Goal: Information Seeking & Learning: Learn about a topic

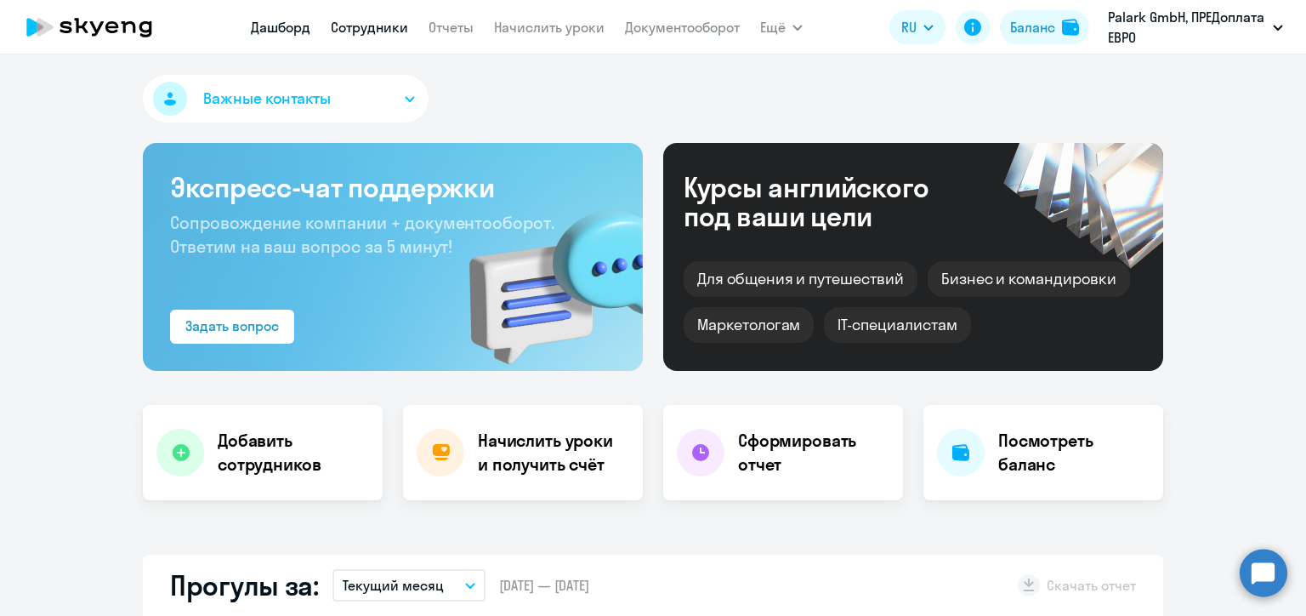
click at [356, 25] on link "Сотрудники" at bounding box center [369, 27] width 77 height 17
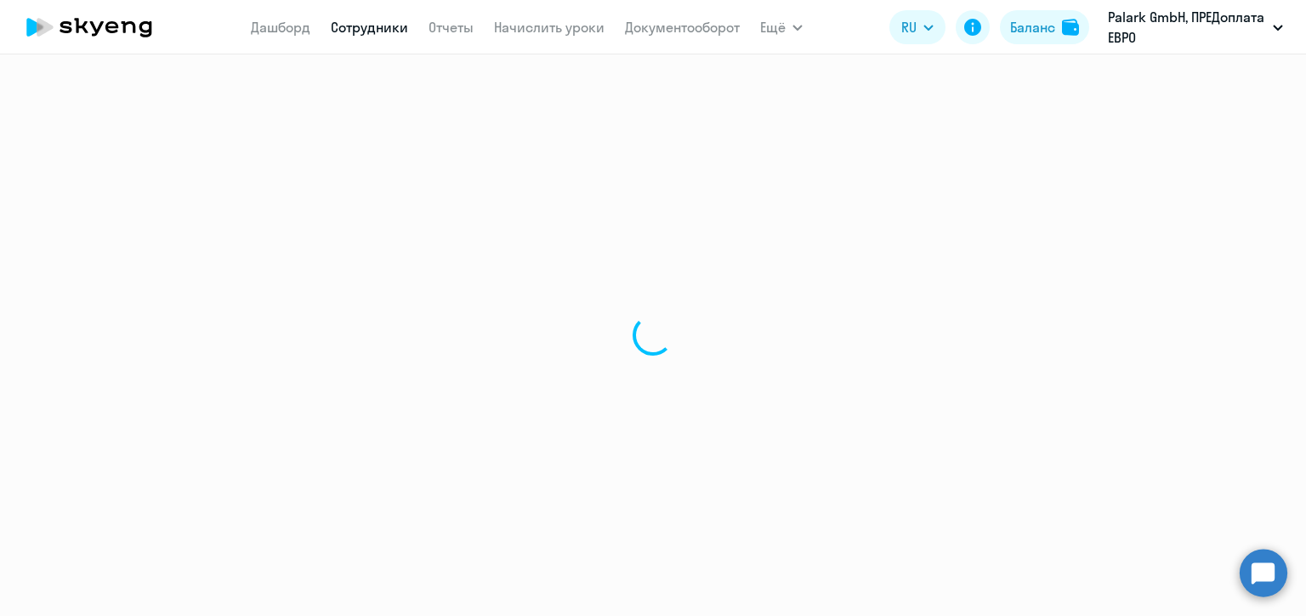
select select "30"
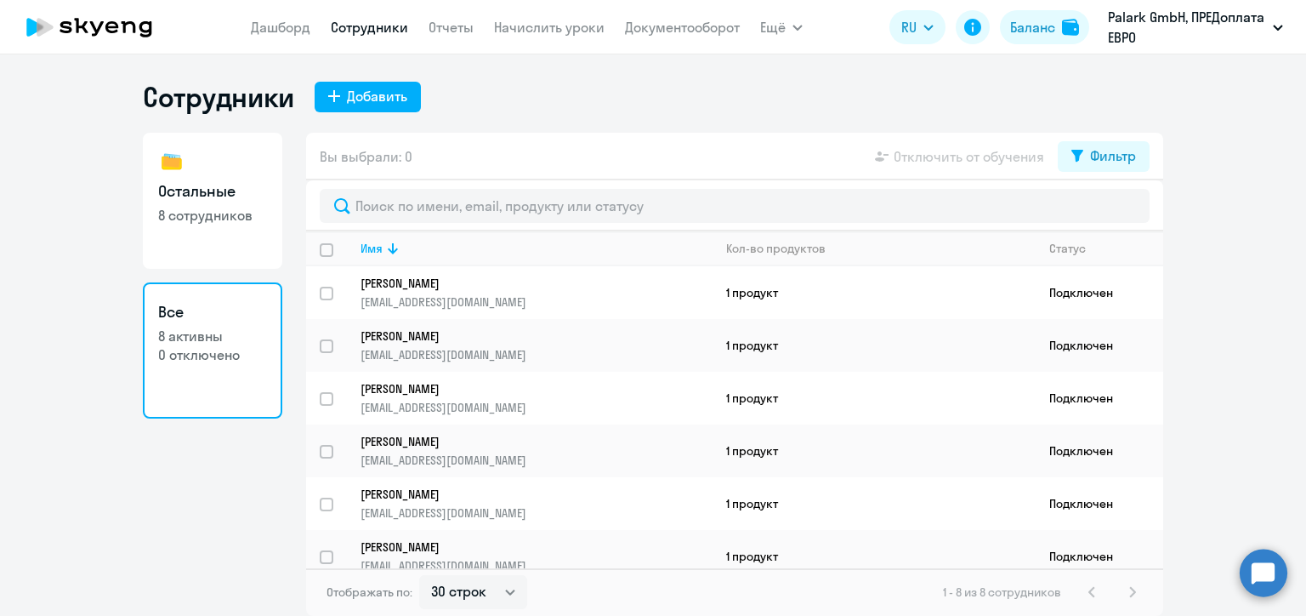
click at [205, 191] on h3 "Остальные" at bounding box center [212, 191] width 109 height 22
select select "30"
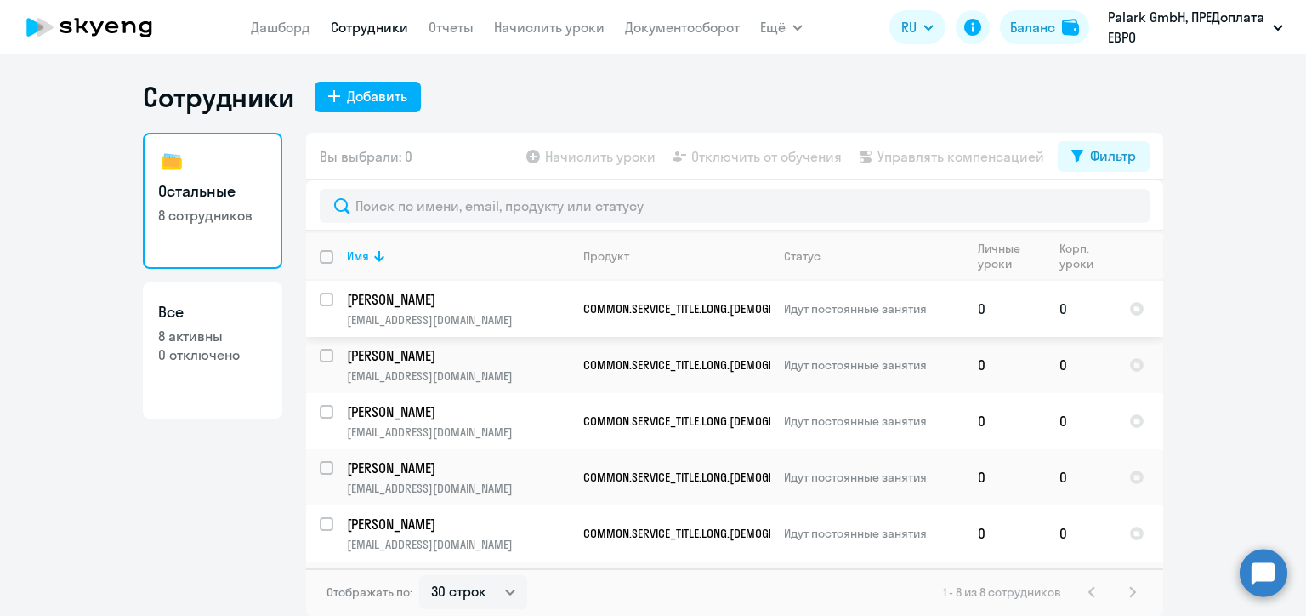
click at [523, 312] on p "[EMAIL_ADDRESS][DOMAIN_NAME]" at bounding box center [458, 319] width 222 height 15
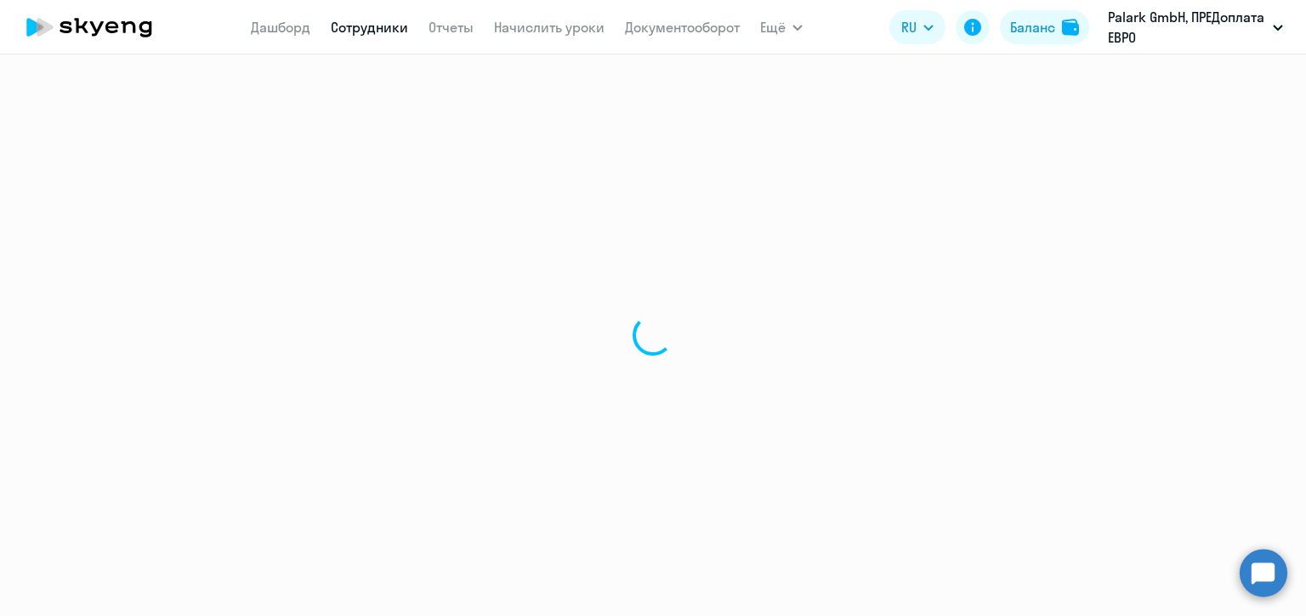
select select "english"
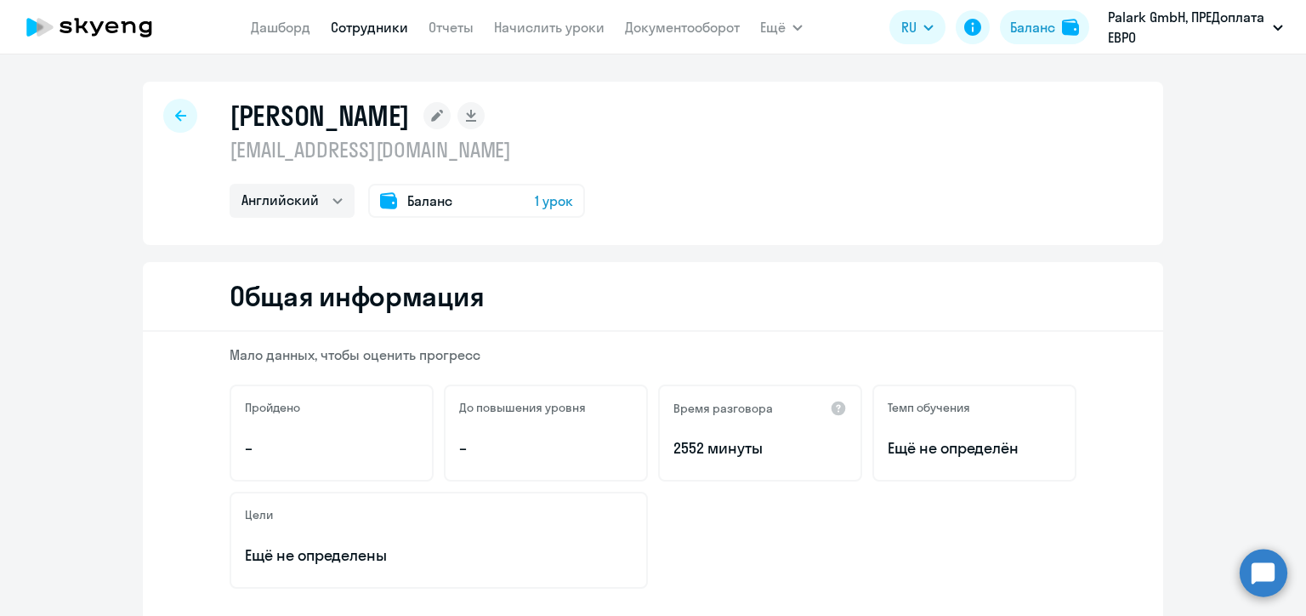
click at [180, 118] on div at bounding box center [180, 116] width 34 height 34
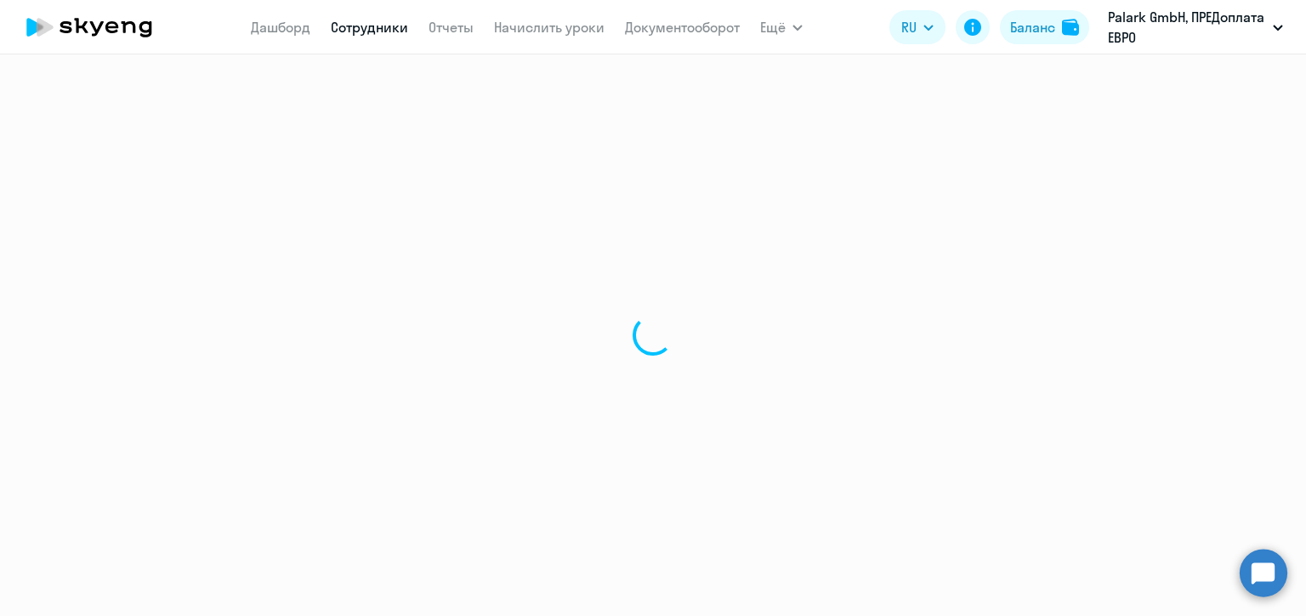
select select "30"
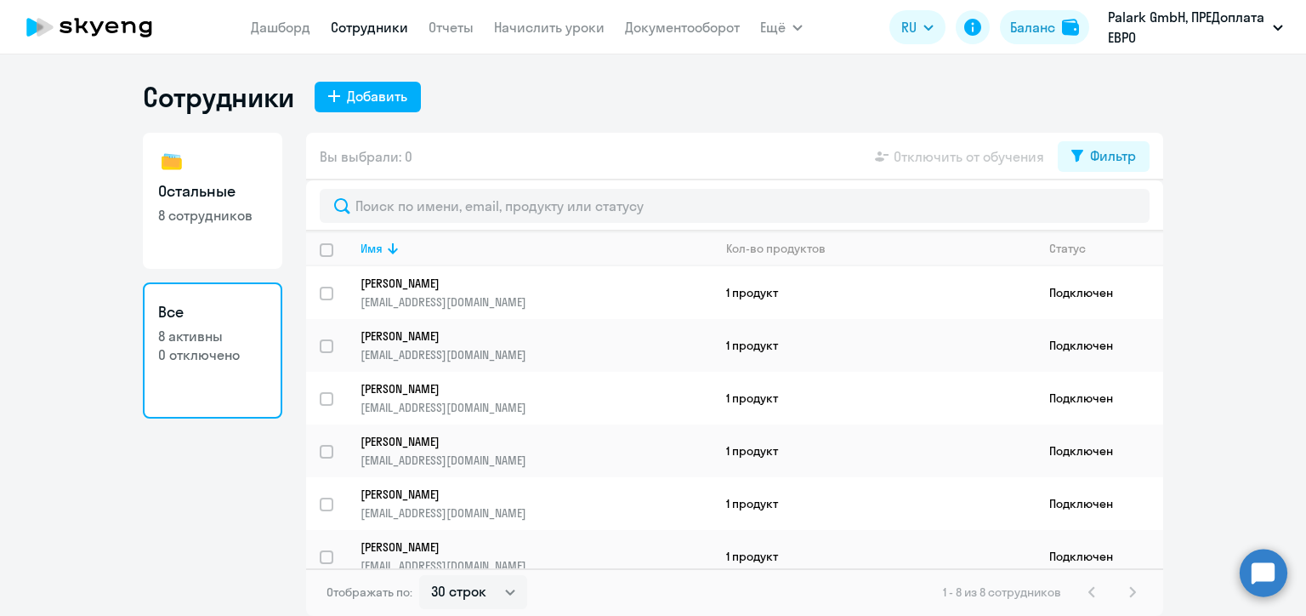
click at [249, 215] on p "8 сотрудников" at bounding box center [212, 215] width 109 height 19
select select "30"
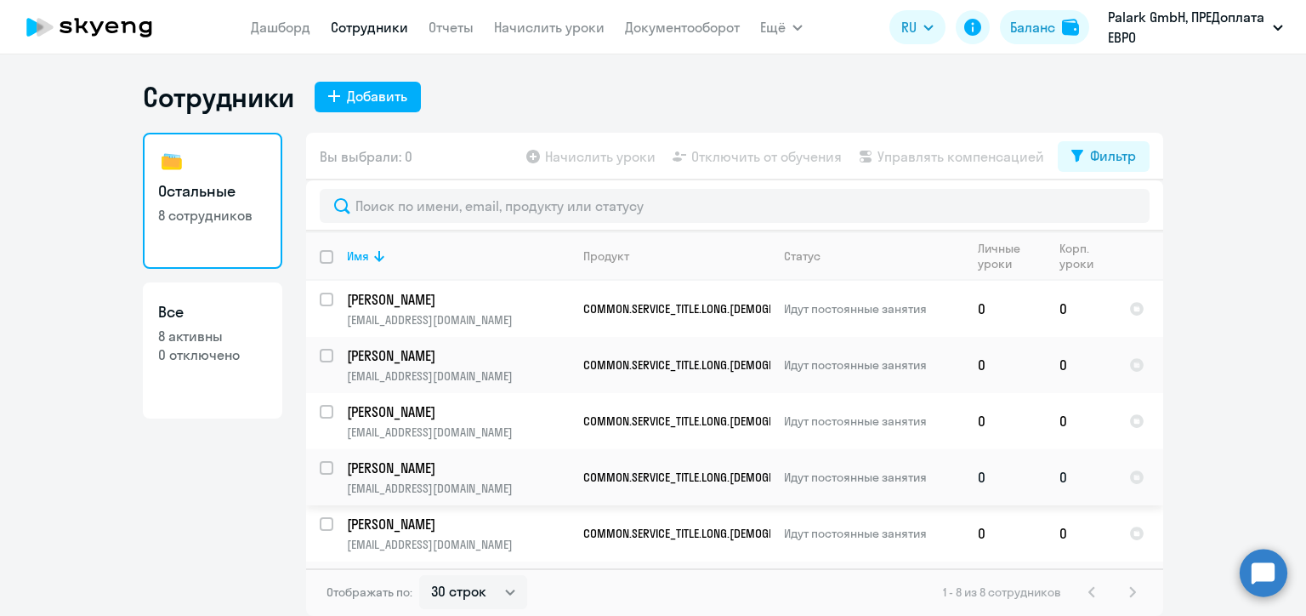
scroll to position [164, 0]
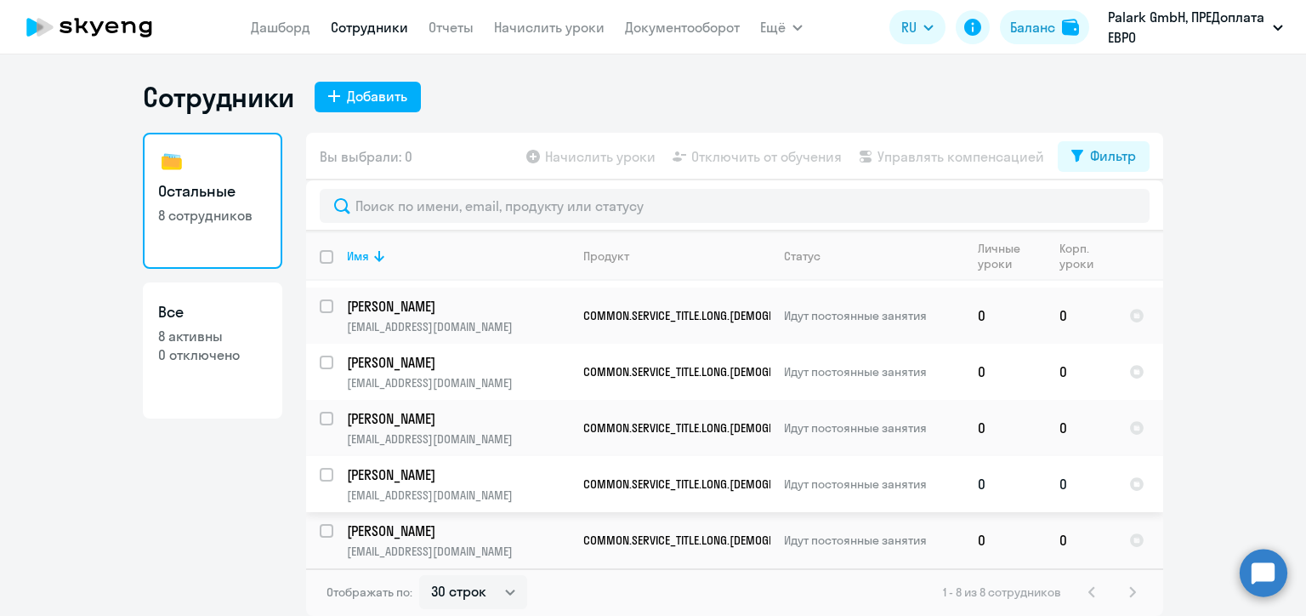
click at [414, 478] on p "[PERSON_NAME]" at bounding box center [458, 474] width 222 height 19
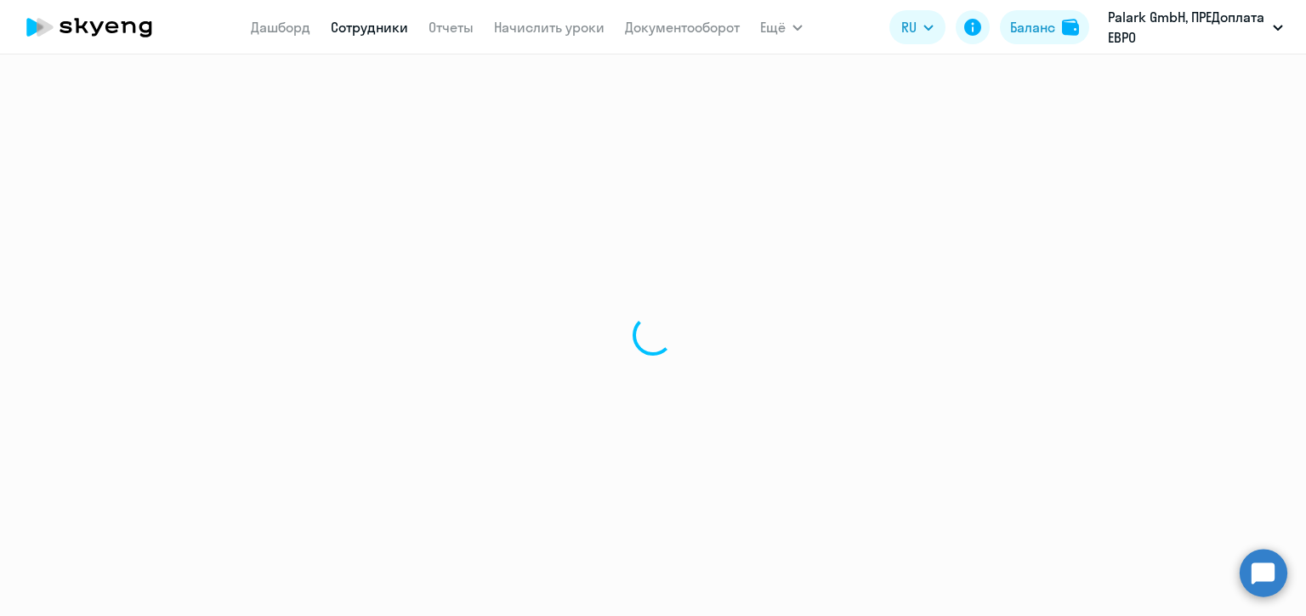
select select "others"
